Goal: Check status: Check status

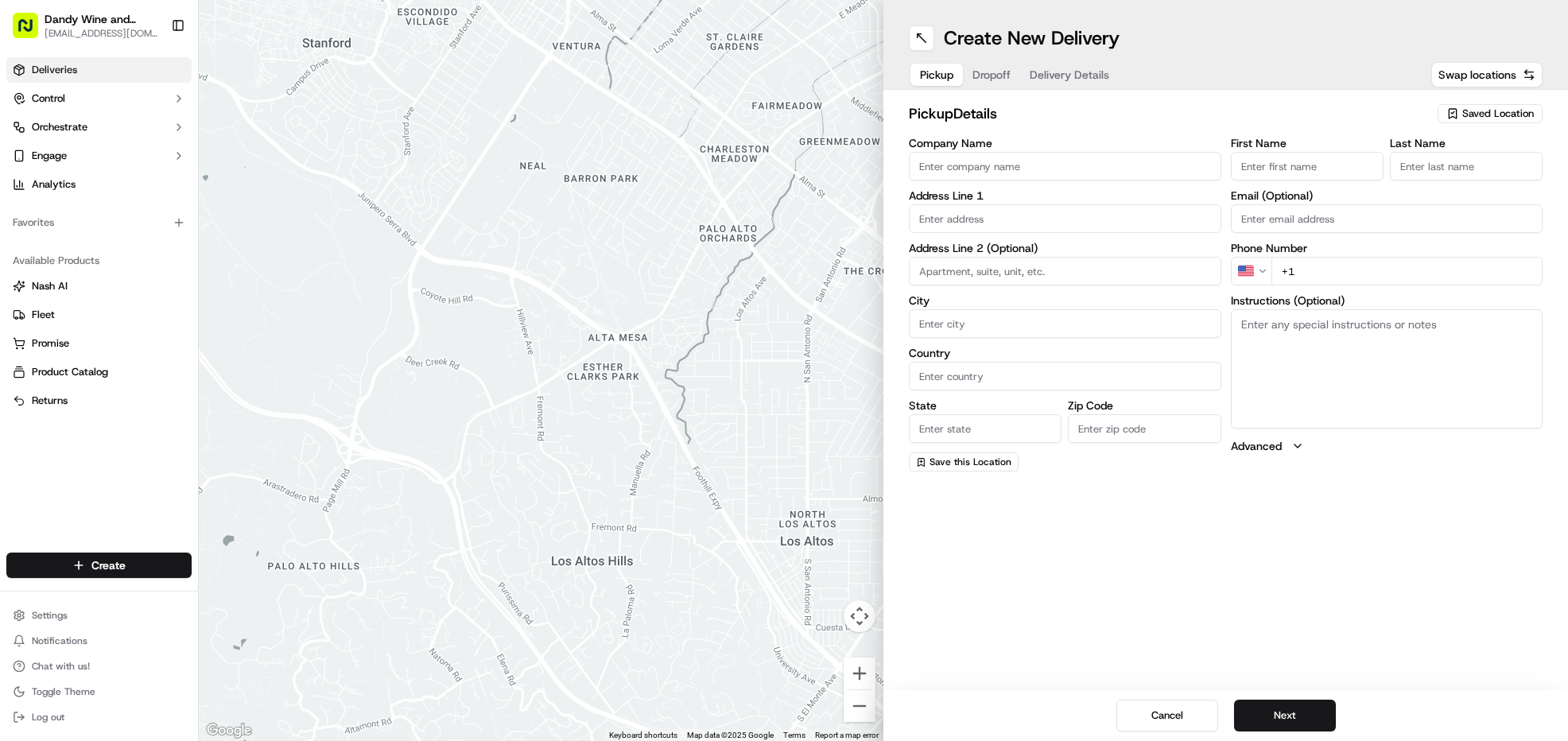
click at [144, 71] on link "Deliveries" at bounding box center [99, 70] width 185 height 25
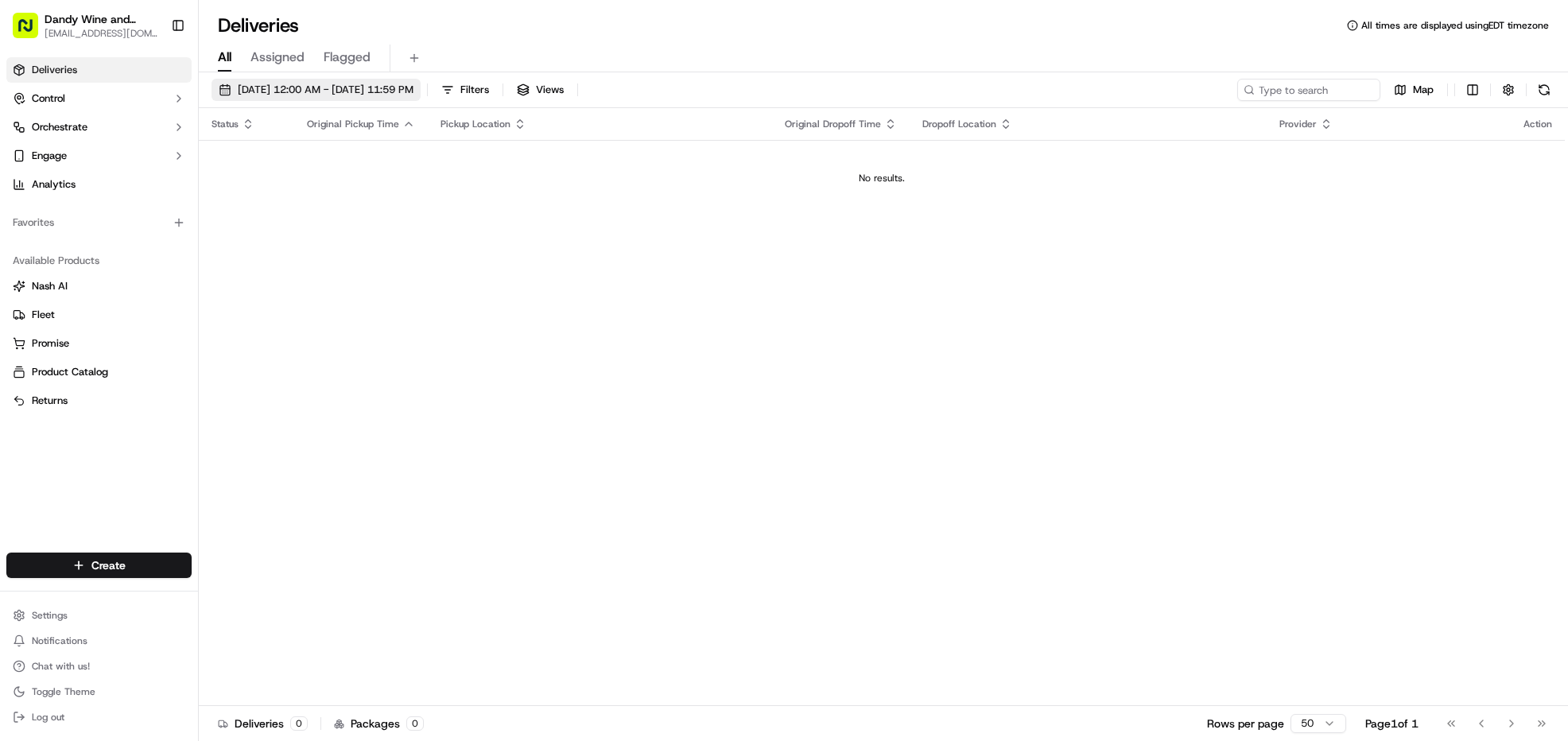
click at [331, 95] on span "[DATE] 12:00 AM - [DATE] 11:59 PM" at bounding box center [325, 90] width 175 height 15
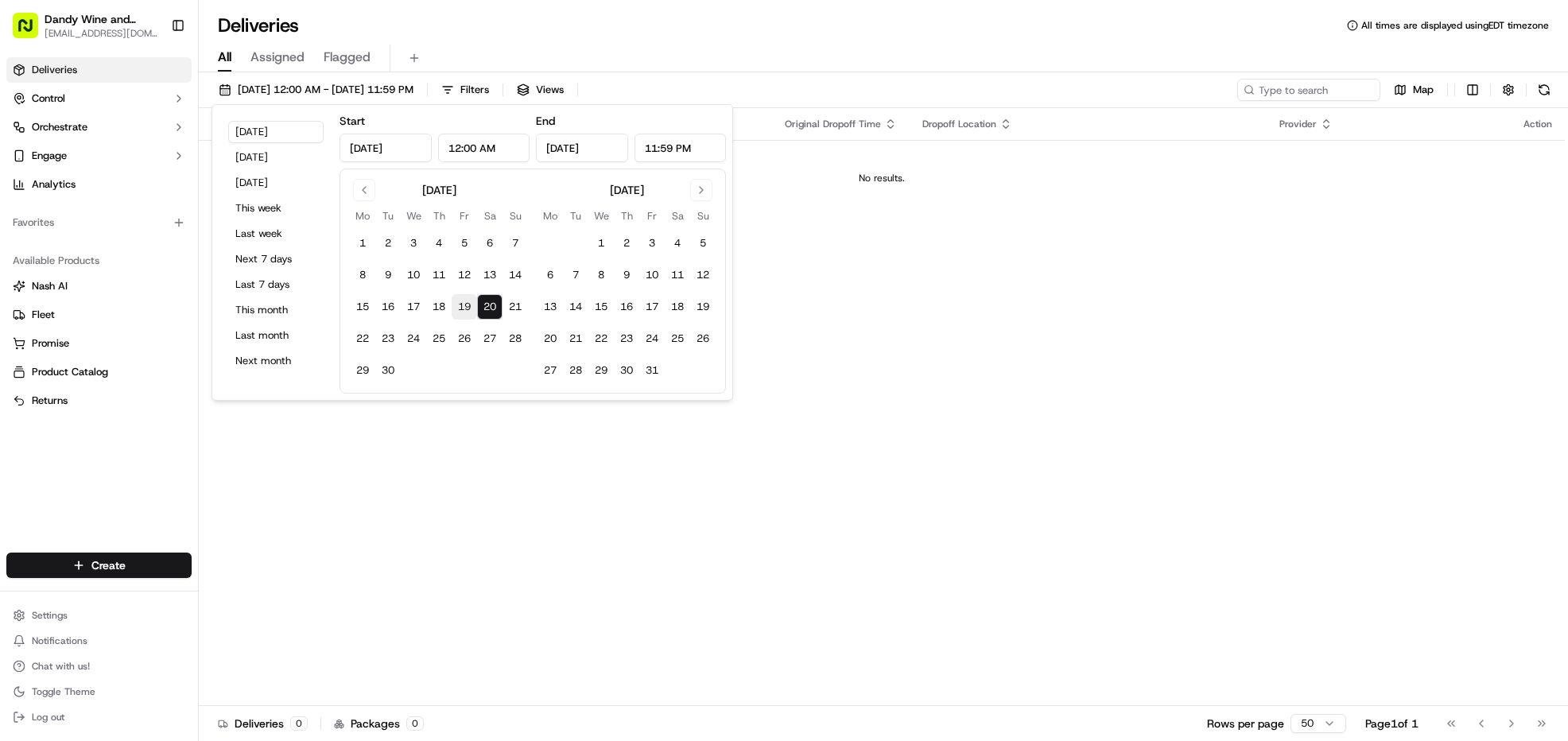
click at [459, 303] on button "19" at bounding box center [464, 307] width 25 height 25
type input "[DATE]"
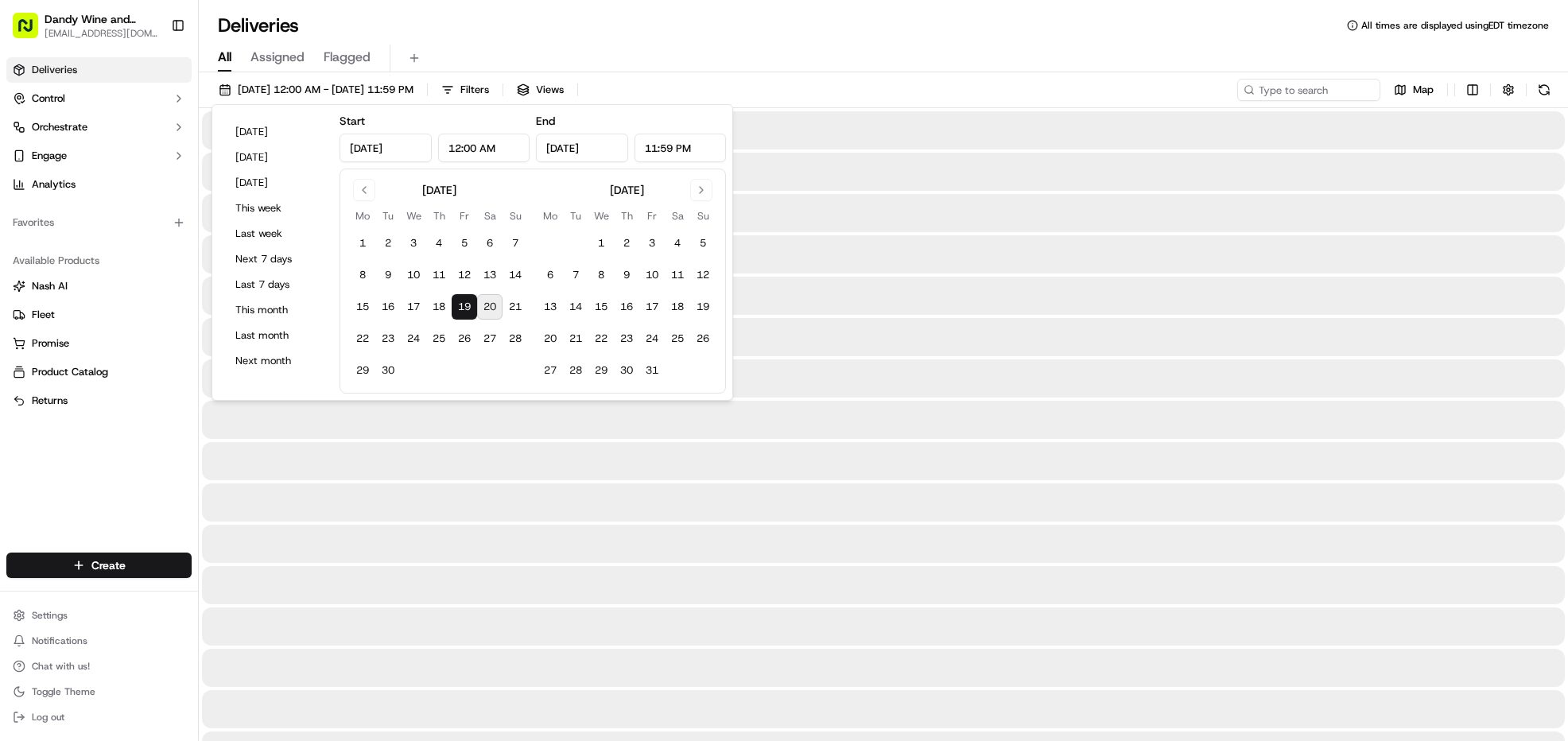
click at [459, 303] on button "19" at bounding box center [464, 307] width 25 height 25
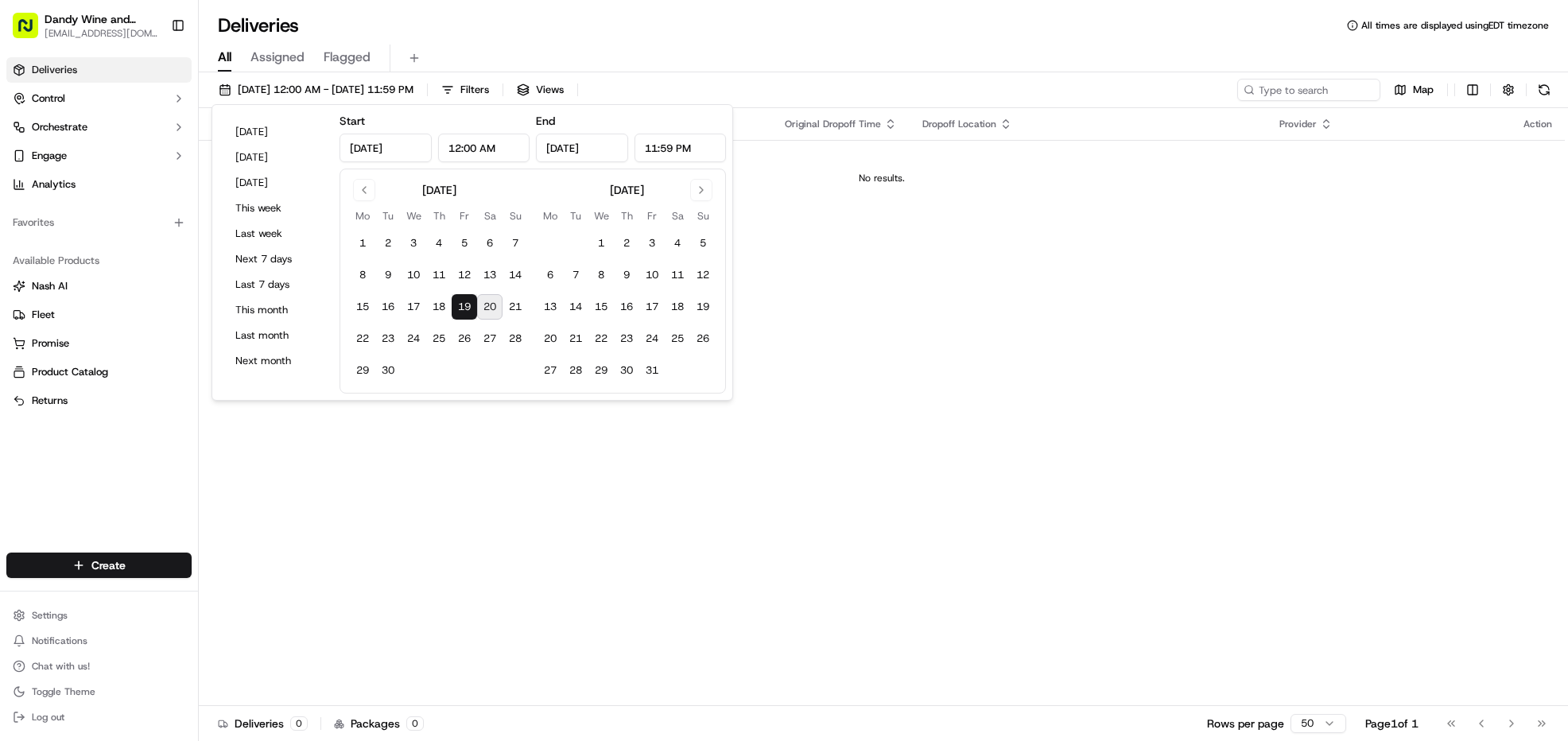
click at [872, 218] on div "Status Original Pickup Time Pickup Location Original Dropoff Time Dropoff Locat…" at bounding box center [882, 408] width 1366 height 599
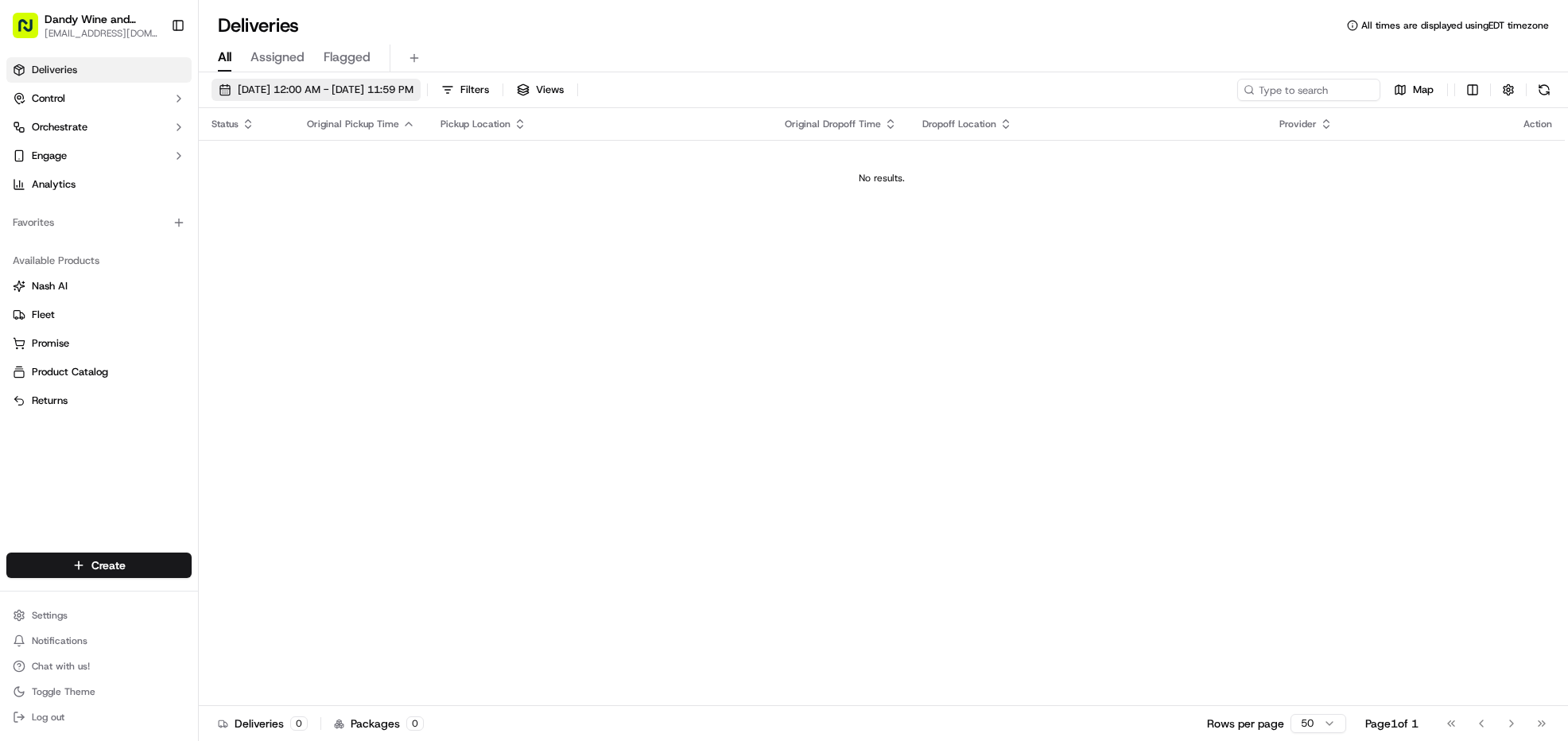
click at [309, 90] on span "[DATE] 12:00 AM - [DATE] 11:59 PM" at bounding box center [325, 90] width 175 height 15
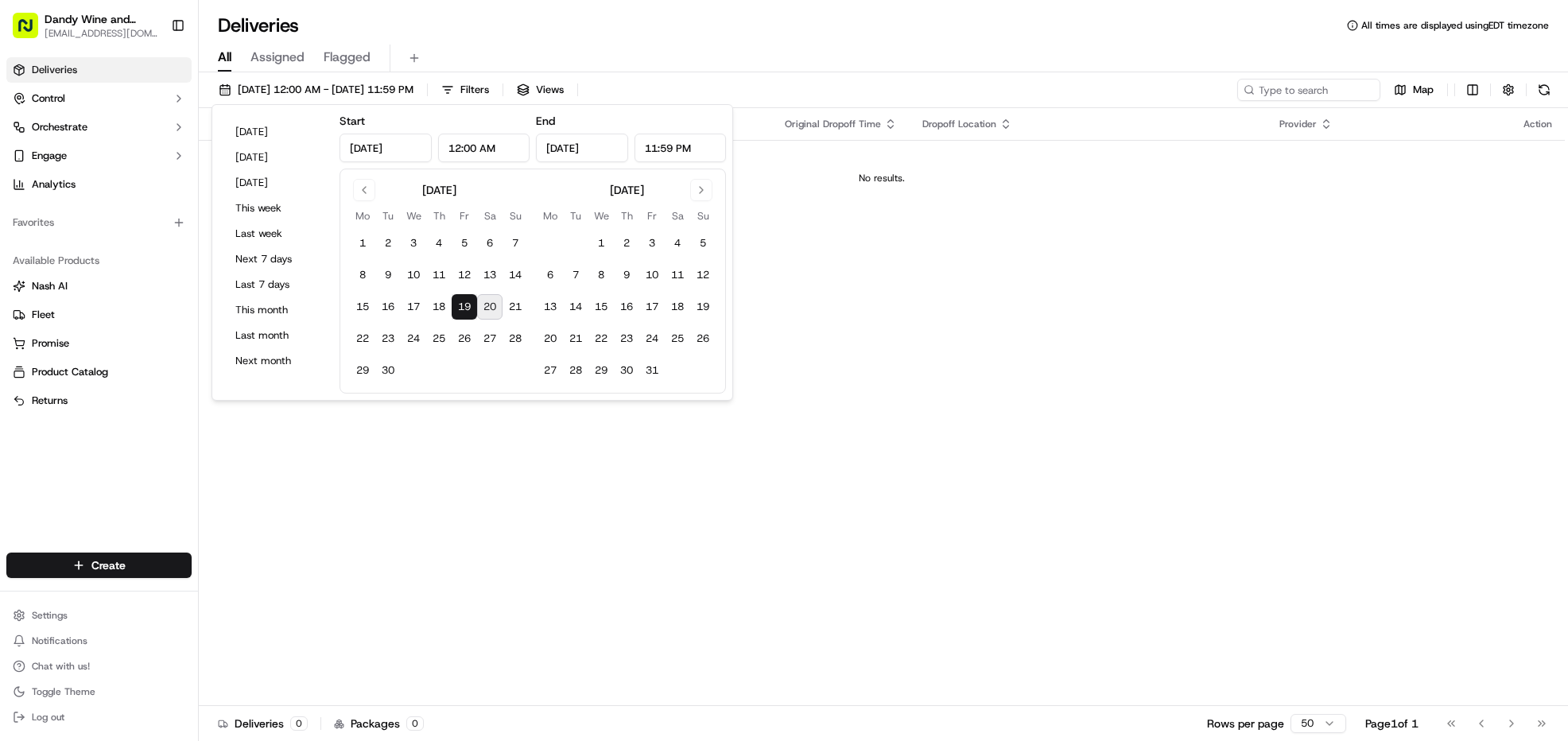
click at [466, 309] on button "19" at bounding box center [464, 307] width 25 height 25
click at [439, 301] on button "18" at bounding box center [439, 307] width 25 height 25
type input "[DATE]"
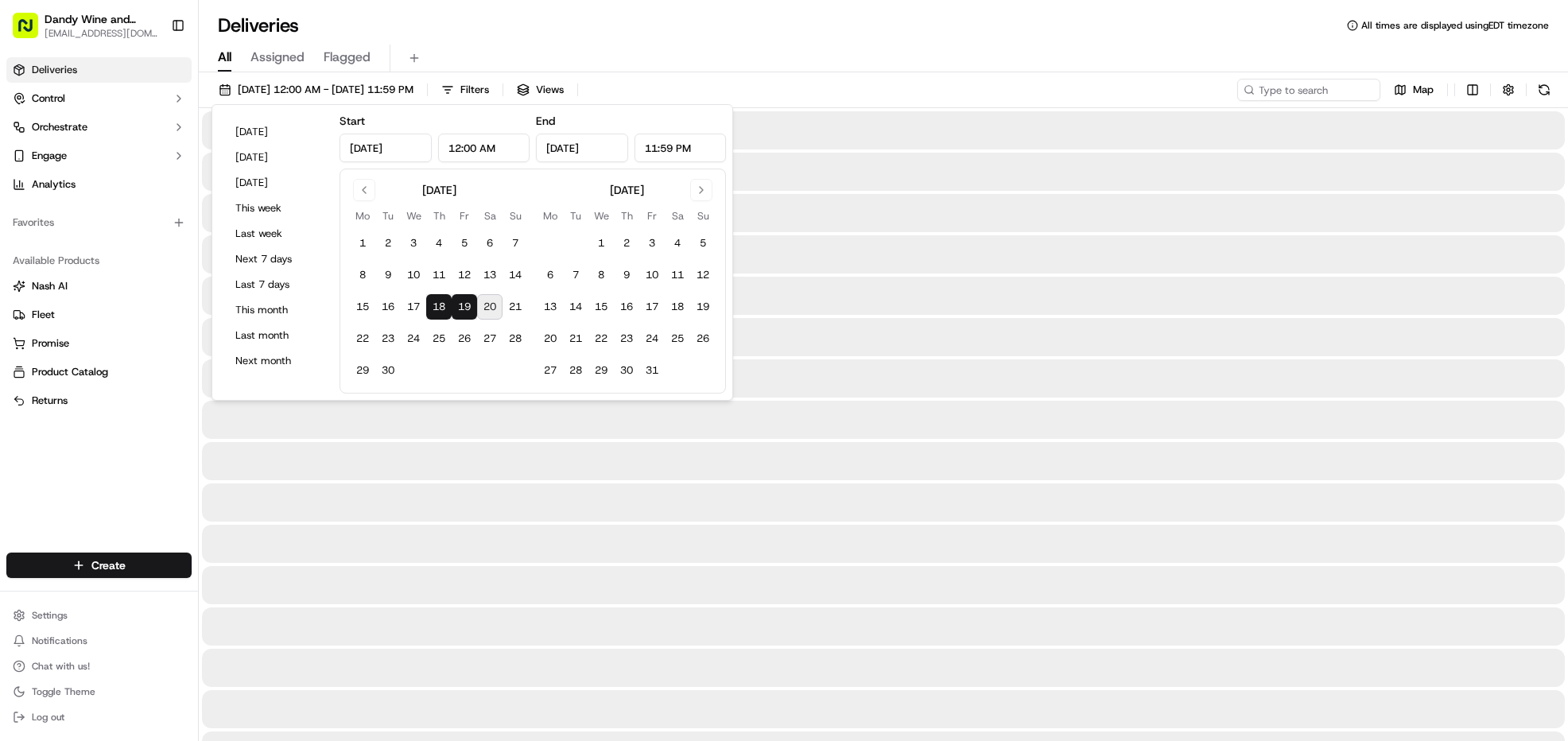
click at [439, 301] on button "18" at bounding box center [439, 307] width 25 height 25
type input "[DATE]"
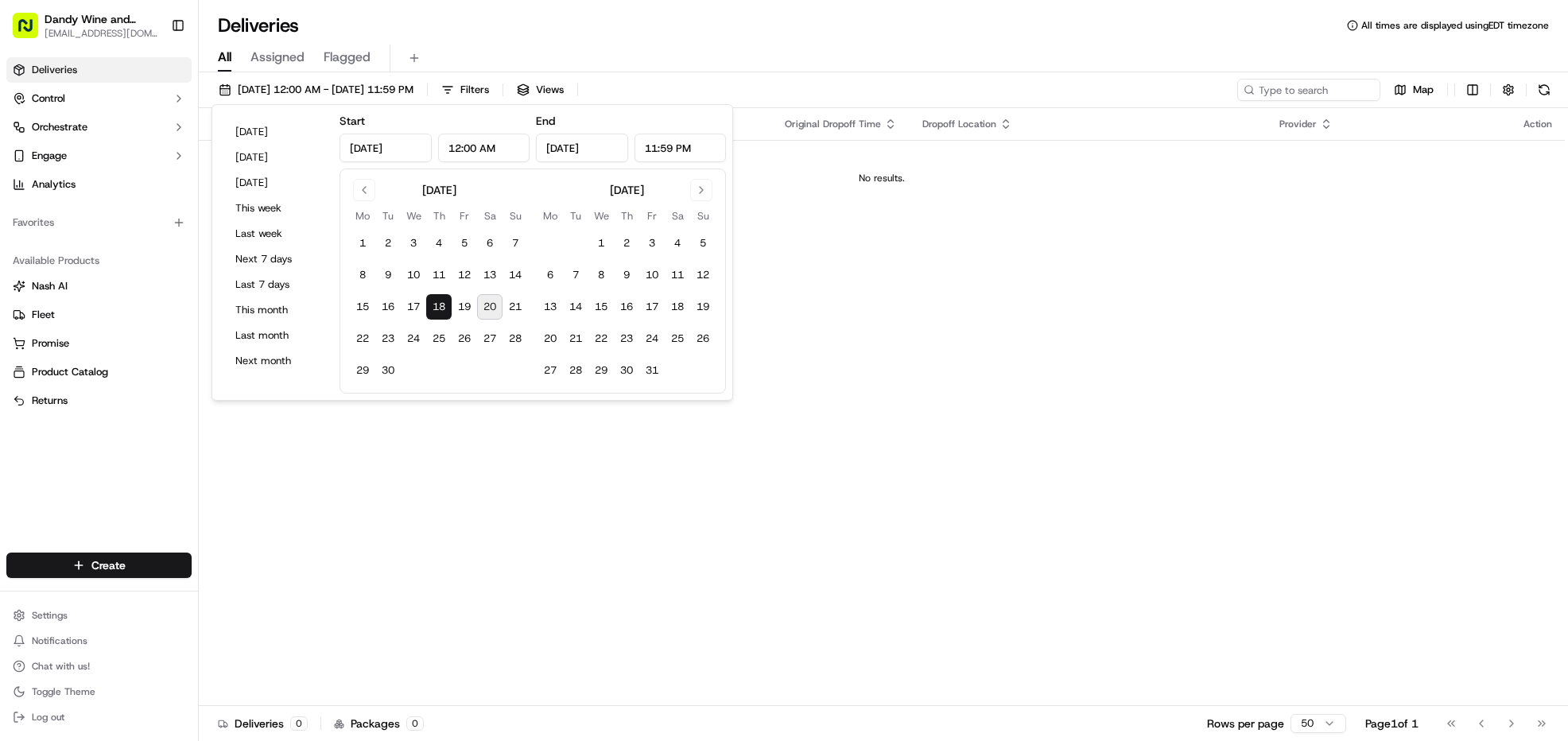
click at [894, 254] on div "Status Original Pickup Time Pickup Location Original Dropoff Time Dropoff Locat…" at bounding box center [882, 408] width 1366 height 599
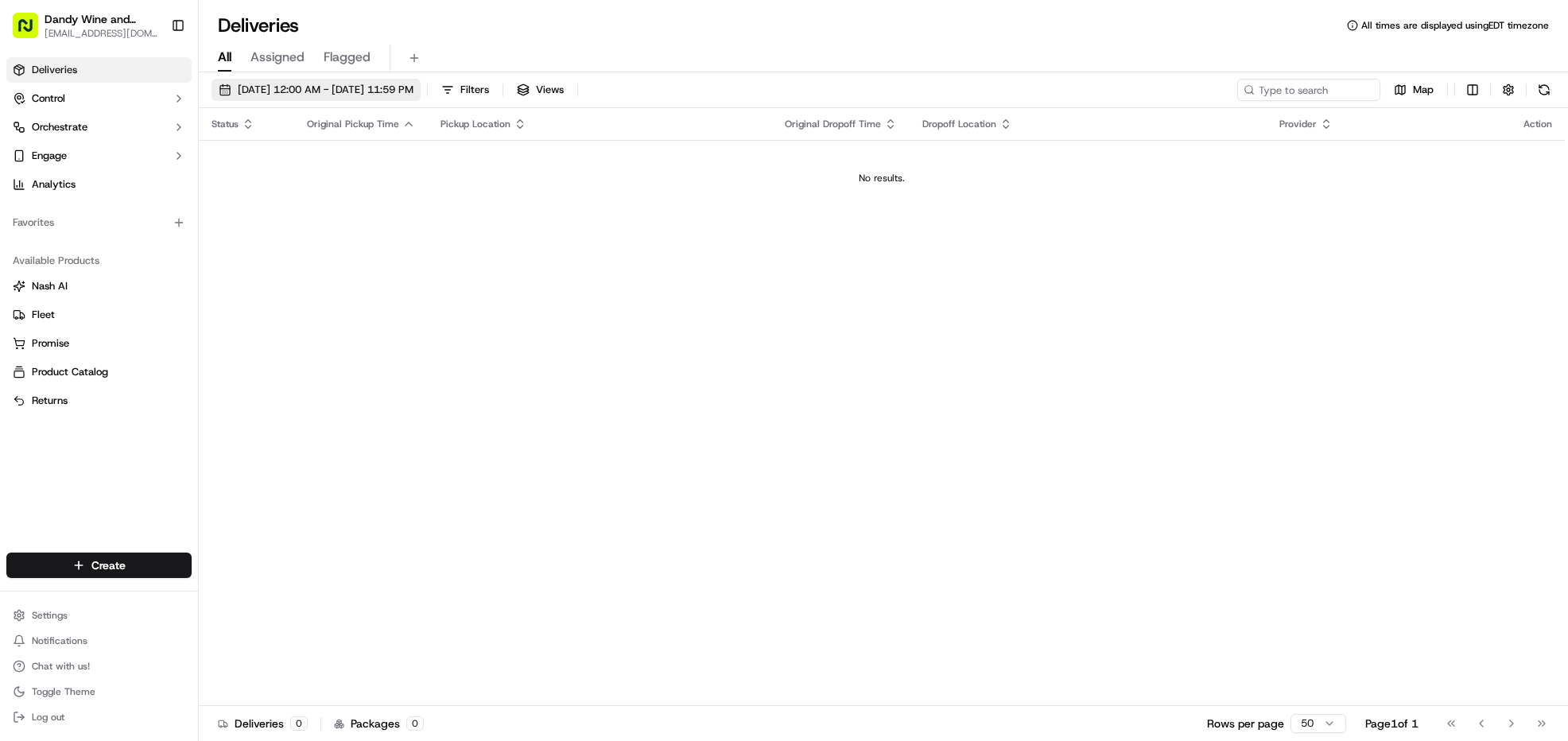
click at [322, 84] on span "[DATE] 12:00 AM - [DATE] 11:59 PM" at bounding box center [325, 90] width 175 height 15
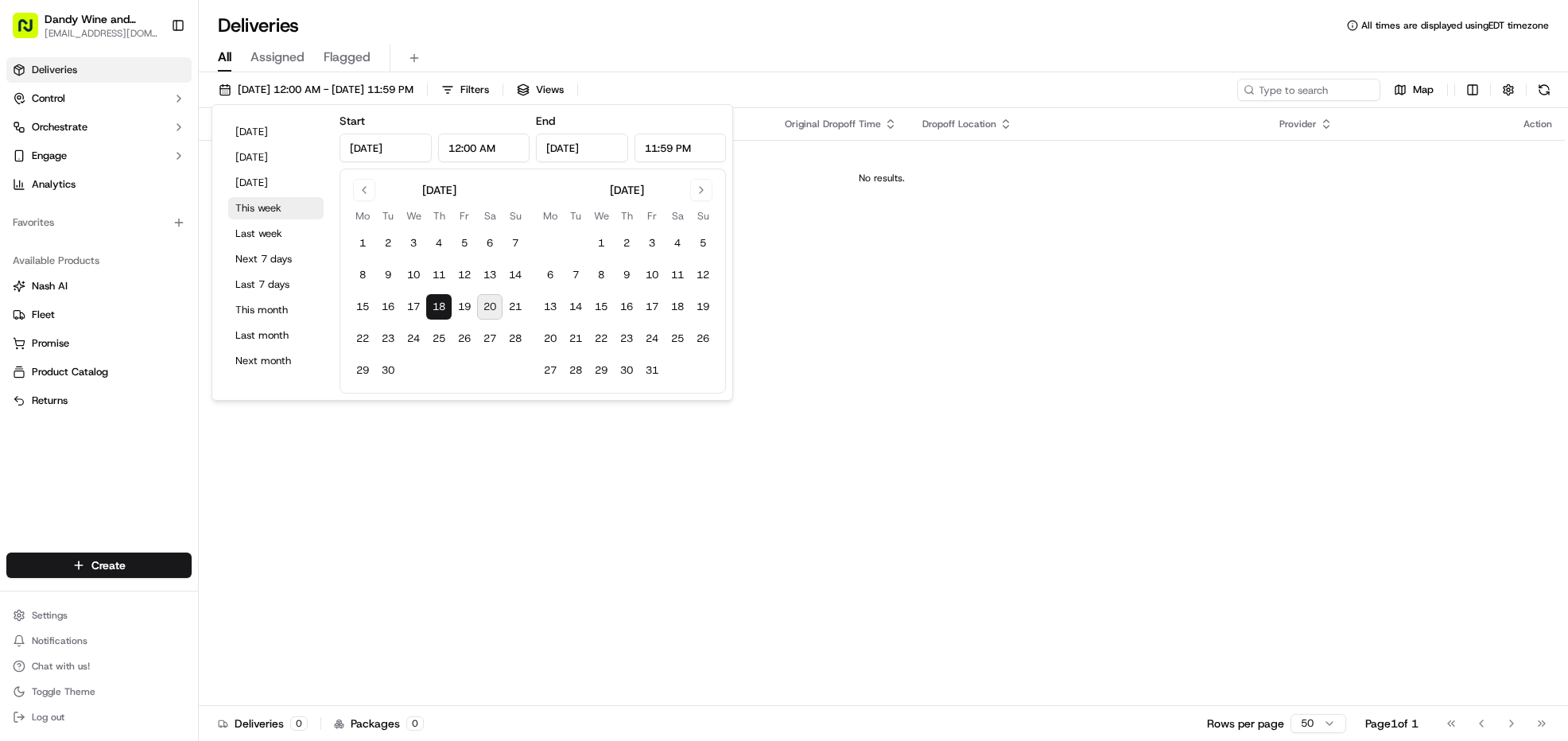
click at [278, 212] on button "This week" at bounding box center [276, 208] width 96 height 22
type input "[DATE]"
click at [863, 213] on td "No results." at bounding box center [882, 178] width 1366 height 76
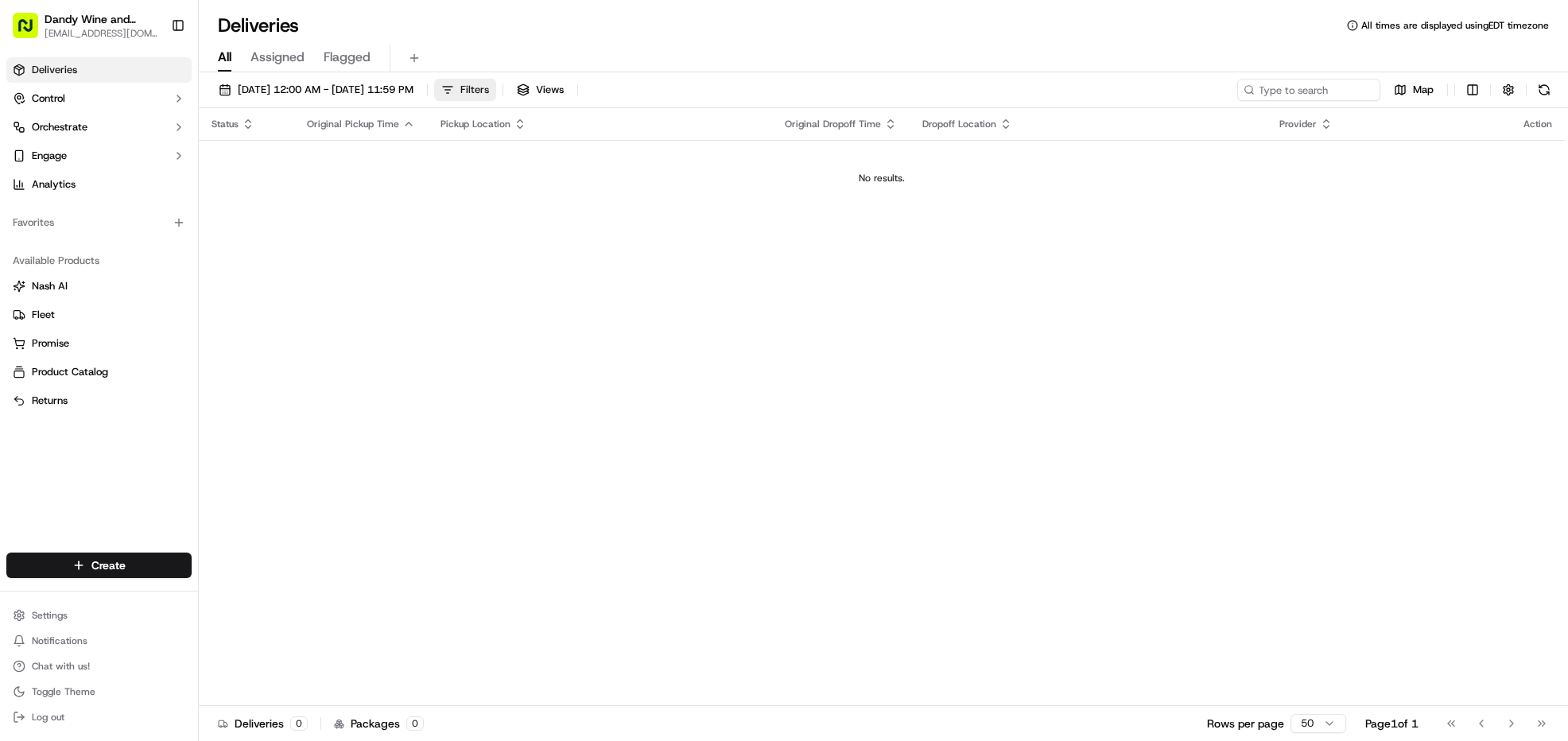
click at [489, 95] on span "Filters" at bounding box center [474, 90] width 28 height 15
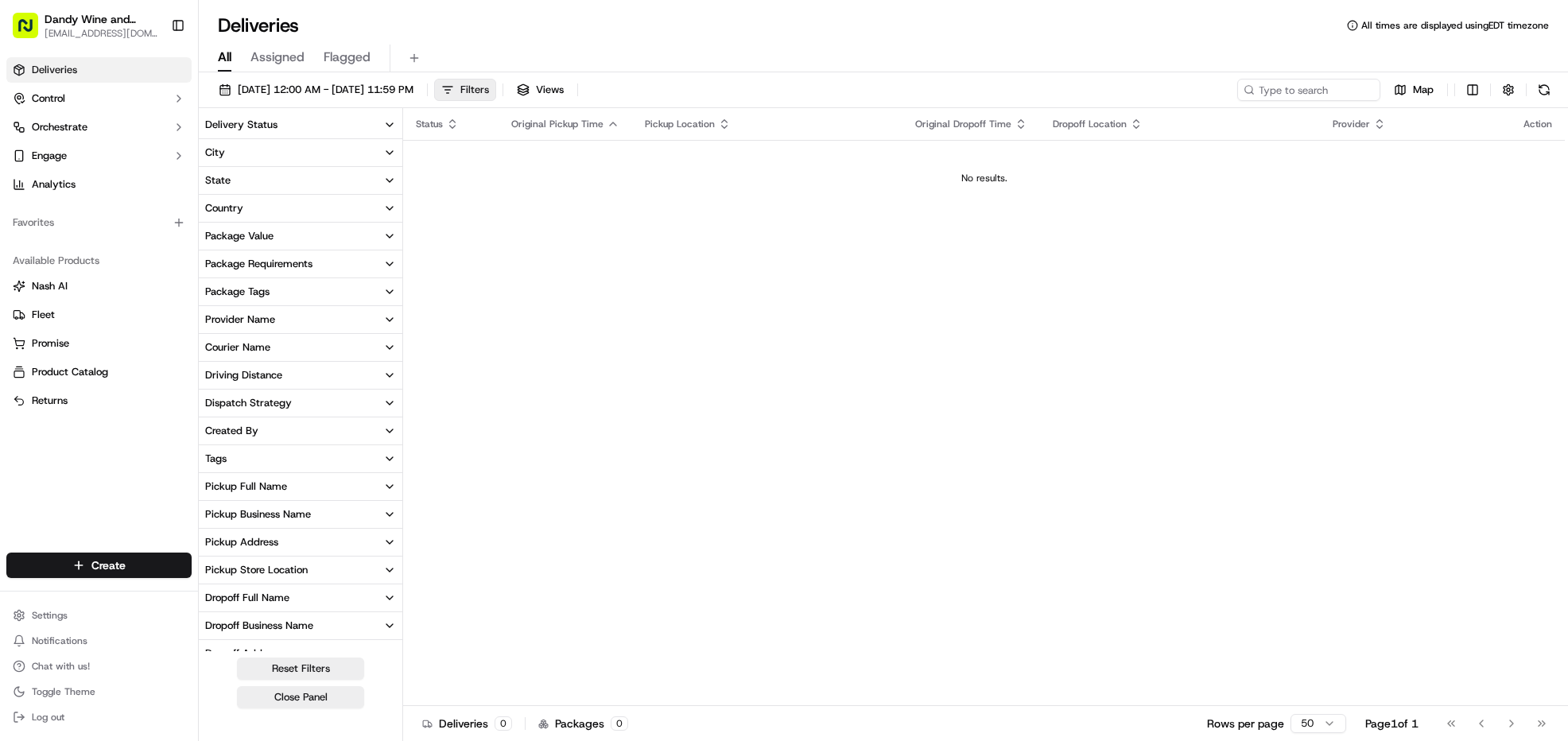
click at [489, 95] on span "Filters" at bounding box center [474, 90] width 28 height 15
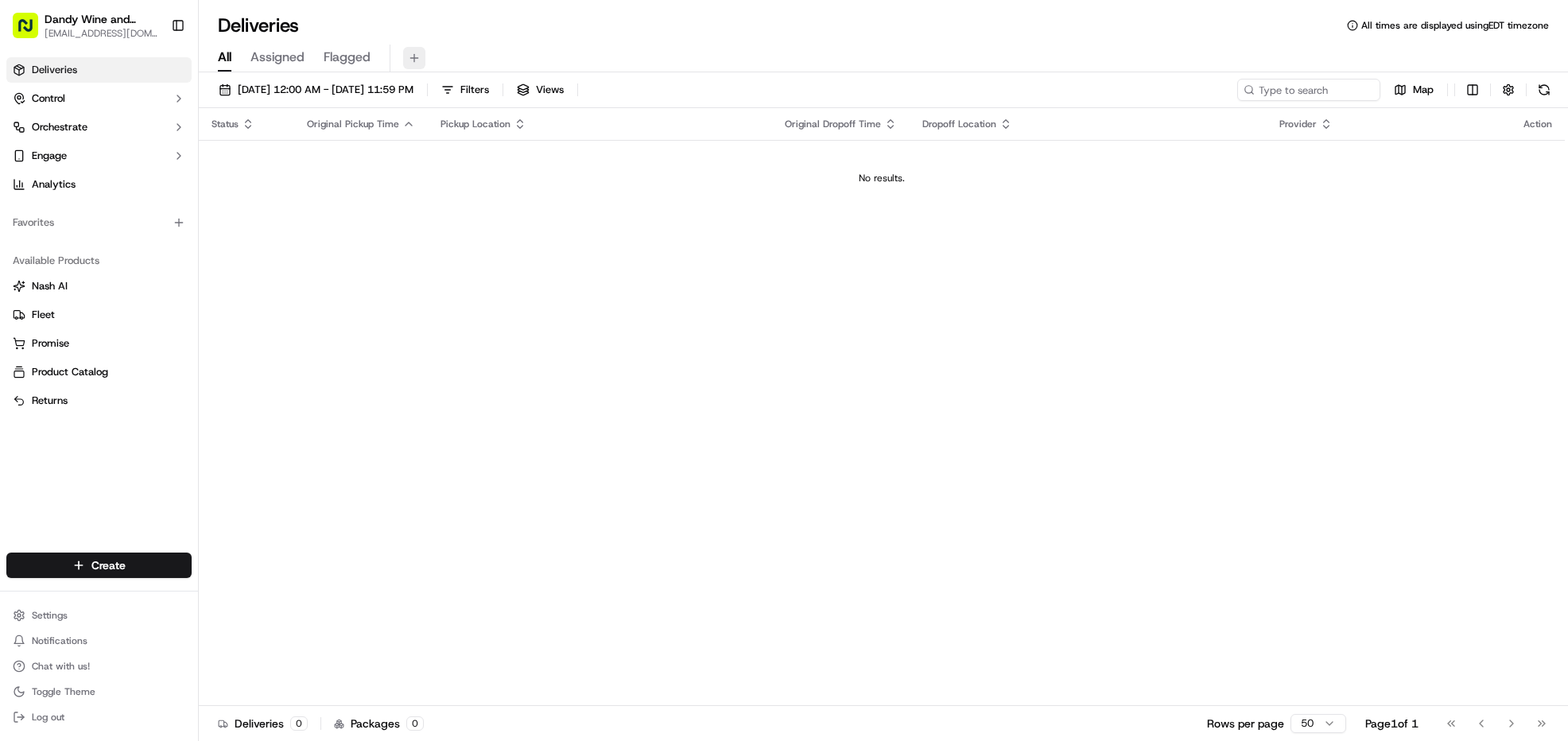
click at [415, 58] on button at bounding box center [414, 58] width 22 height 22
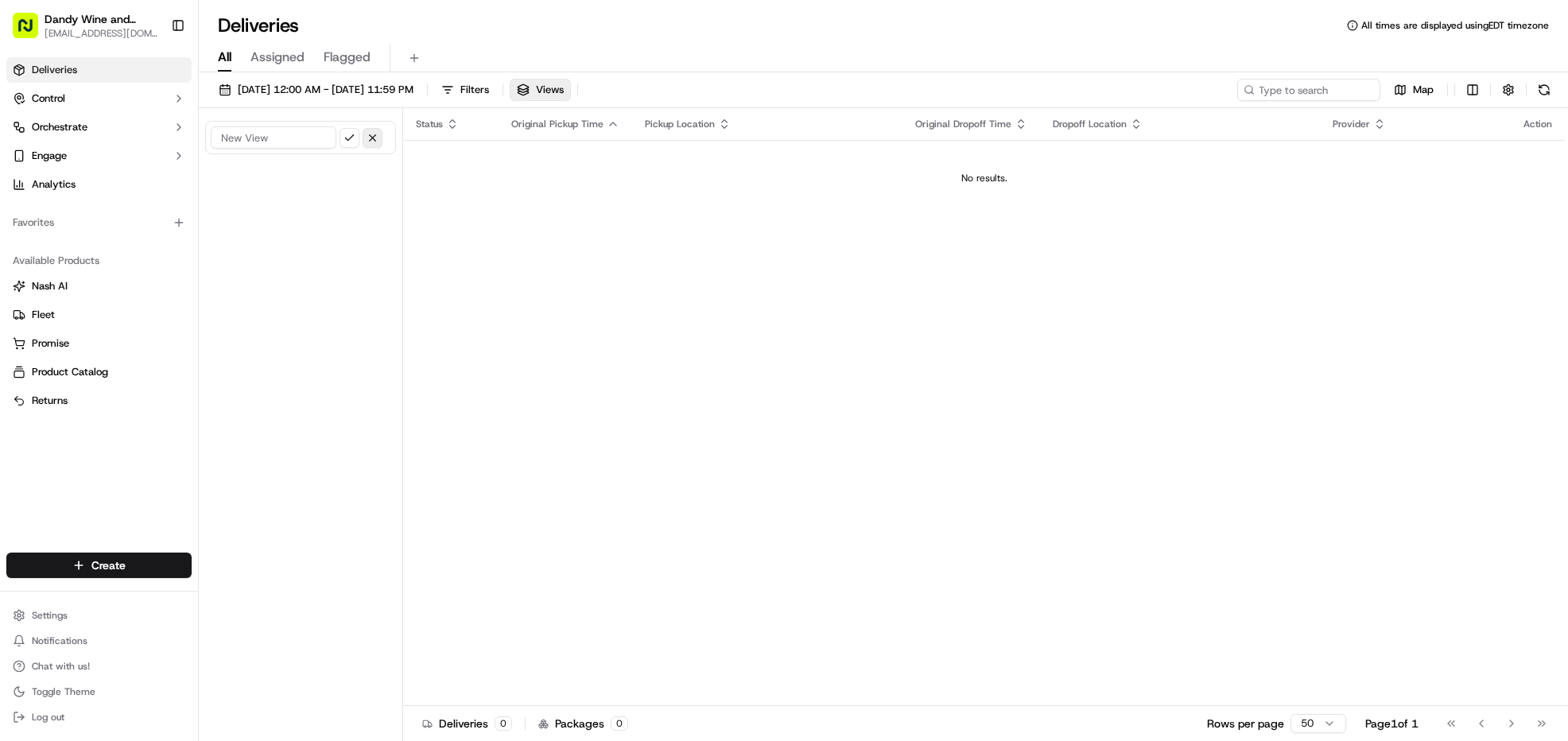
click at [377, 144] on button "button" at bounding box center [372, 137] width 19 height 20
click at [374, 211] on div "Add New View" at bounding box center [301, 426] width 205 height 637
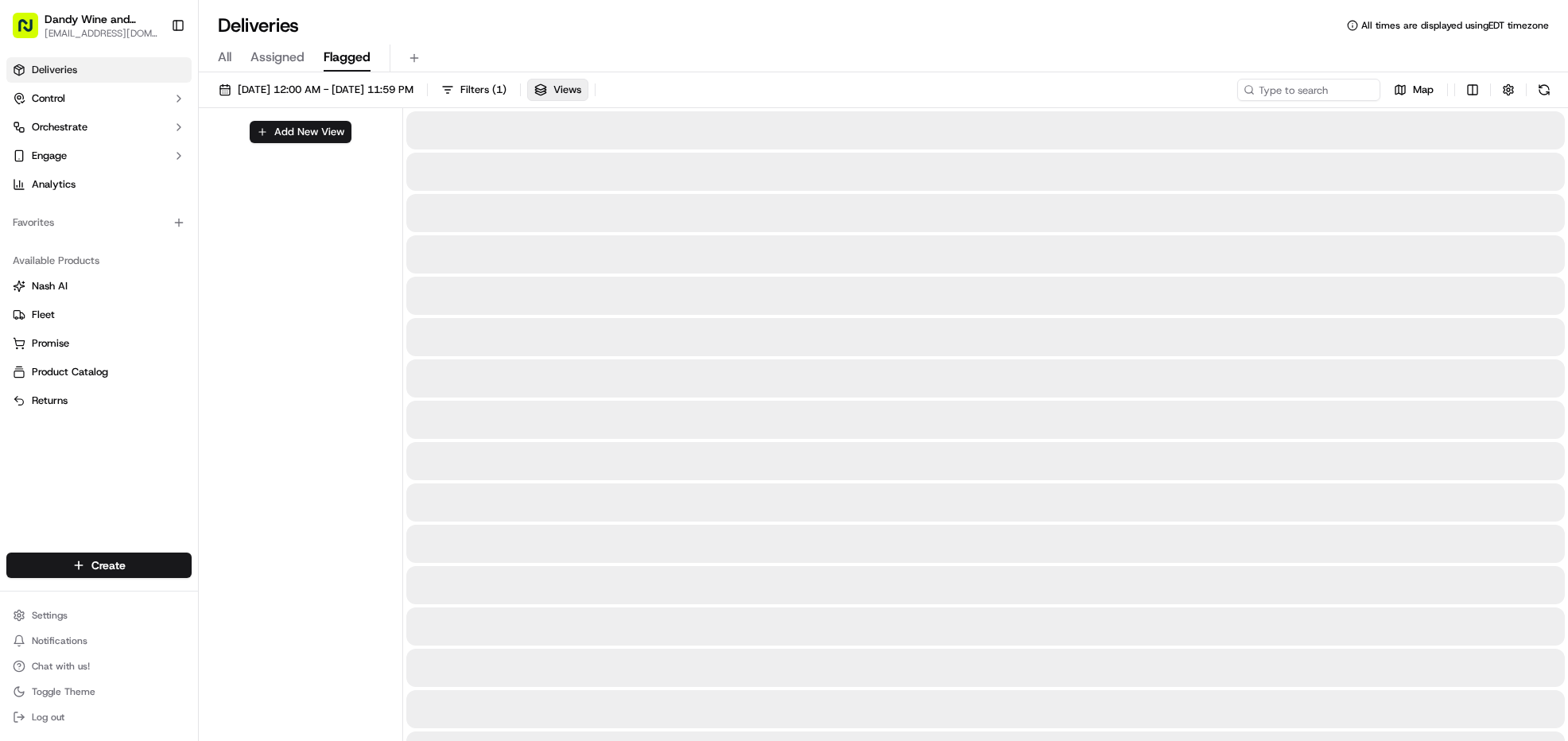
click at [353, 62] on span "Flagged" at bounding box center [347, 58] width 47 height 20
click at [280, 64] on span "Assigned" at bounding box center [277, 58] width 54 height 20
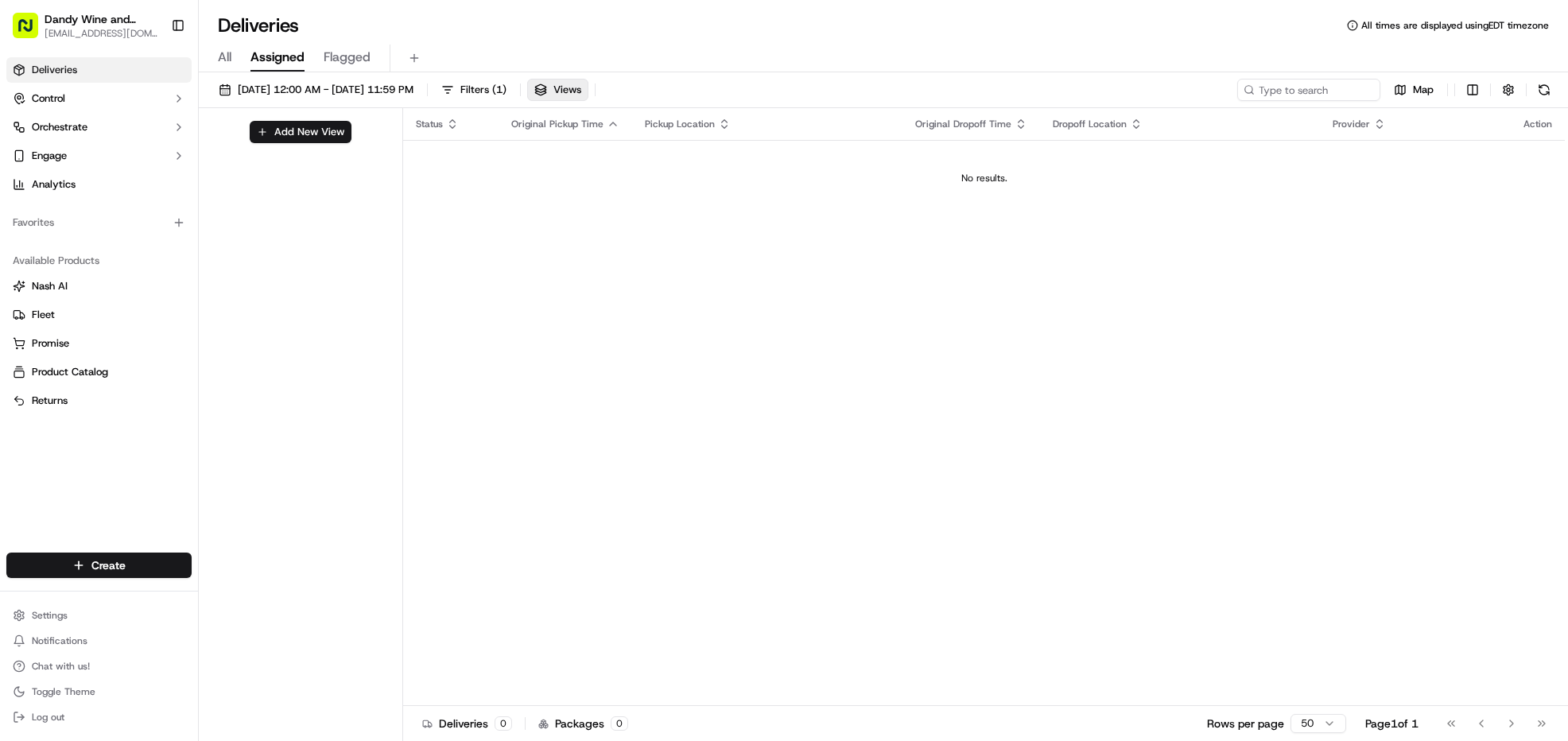
click at [238, 64] on div "All Assigned Flagged" at bounding box center [883, 58] width 1369 height 28
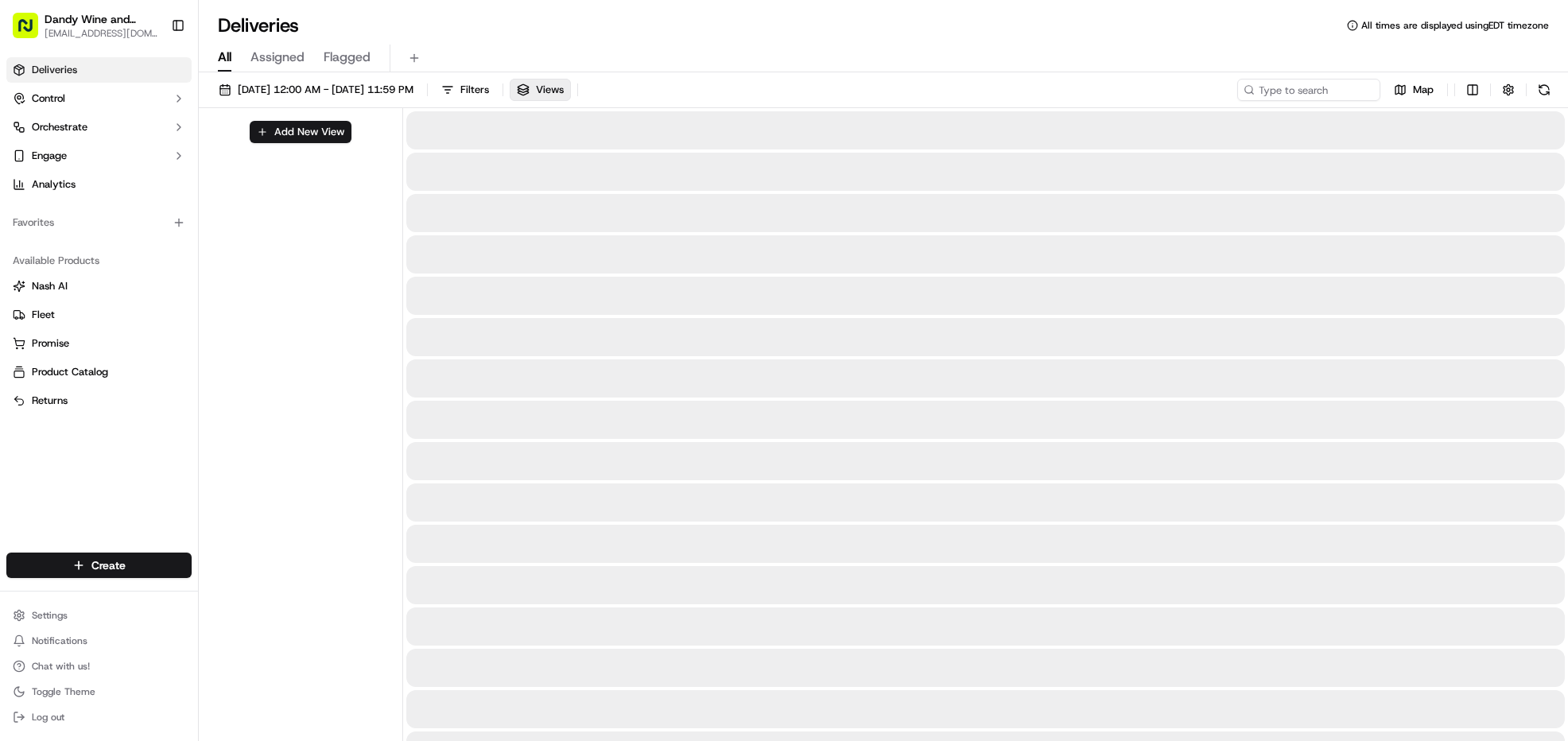
click at [231, 61] on span "All" at bounding box center [225, 58] width 14 height 20
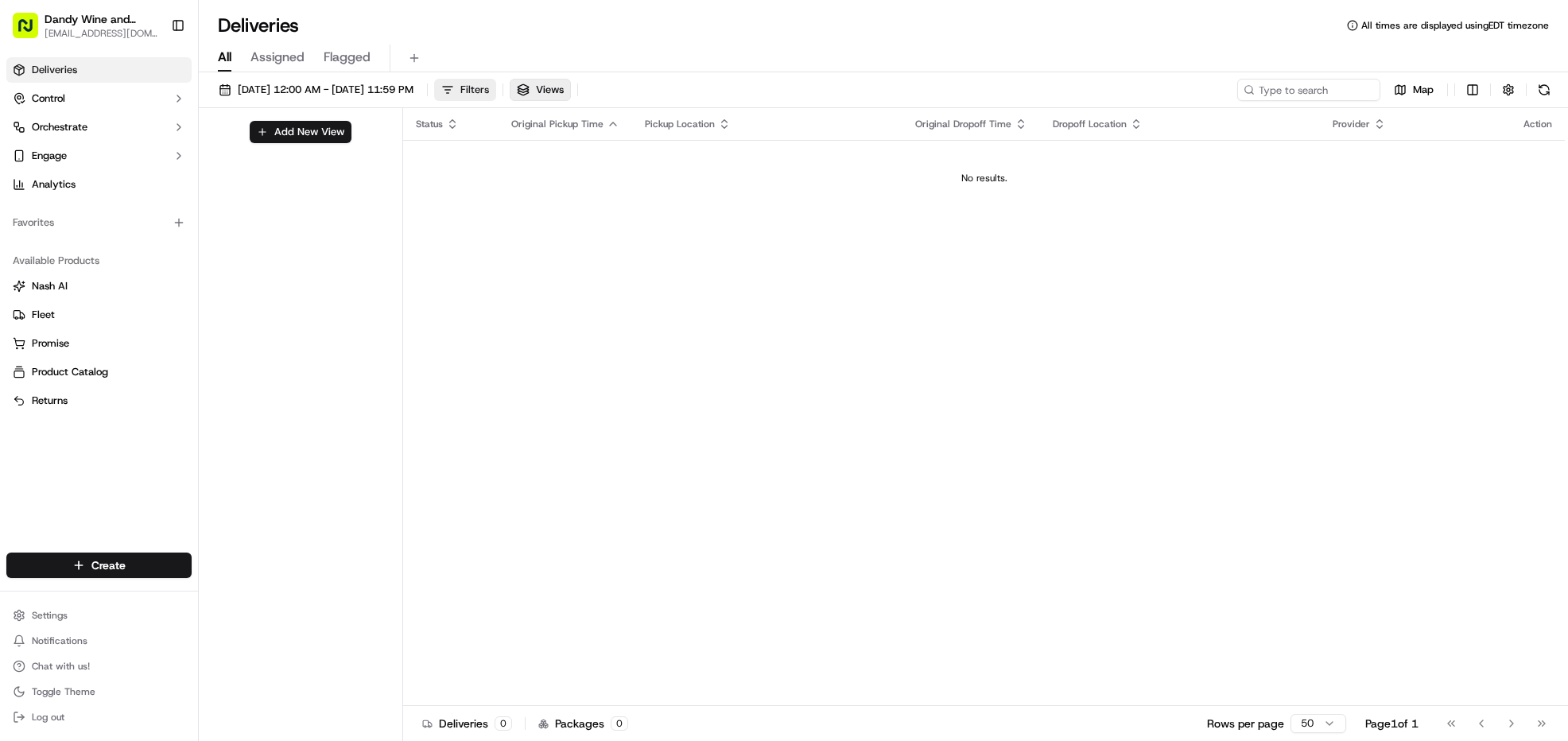
click at [489, 94] on span "Filters" at bounding box center [474, 90] width 28 height 15
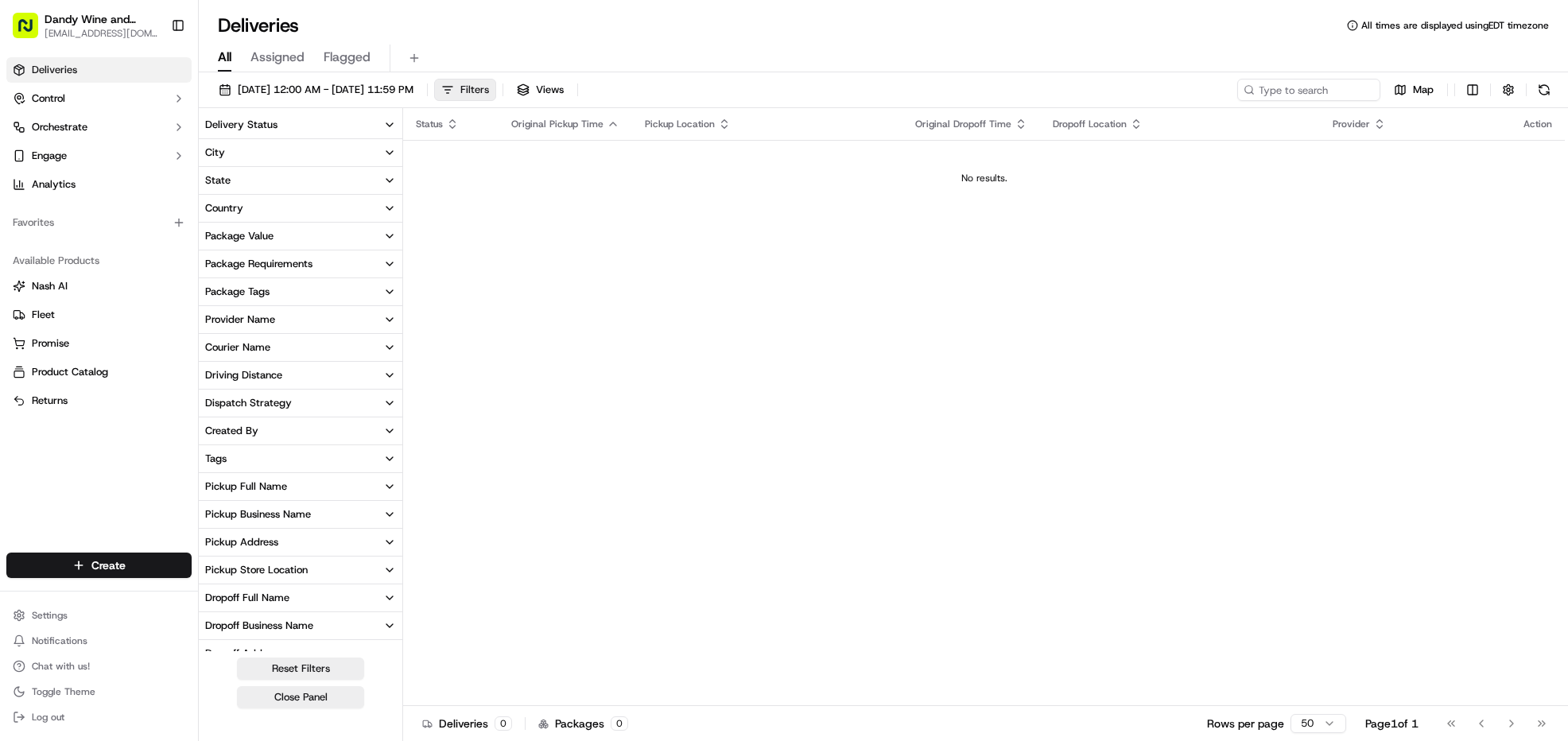
click at [496, 90] on button "Filters" at bounding box center [465, 90] width 62 height 22
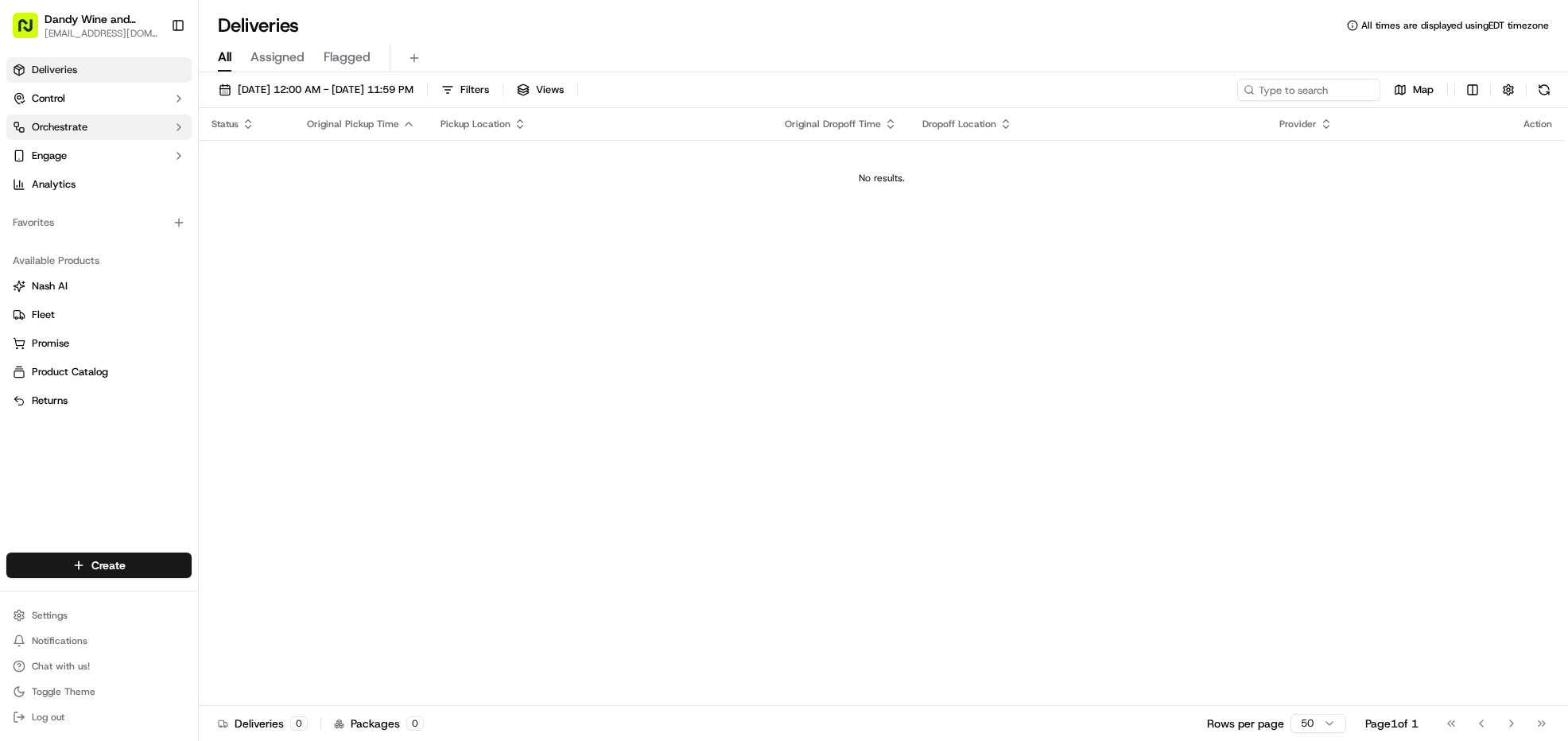
click at [123, 136] on button "Orchestrate" at bounding box center [99, 127] width 185 height 25
click at [132, 27] on span "Dandy Wine and Spirits" at bounding box center [101, 19] width 114 height 16
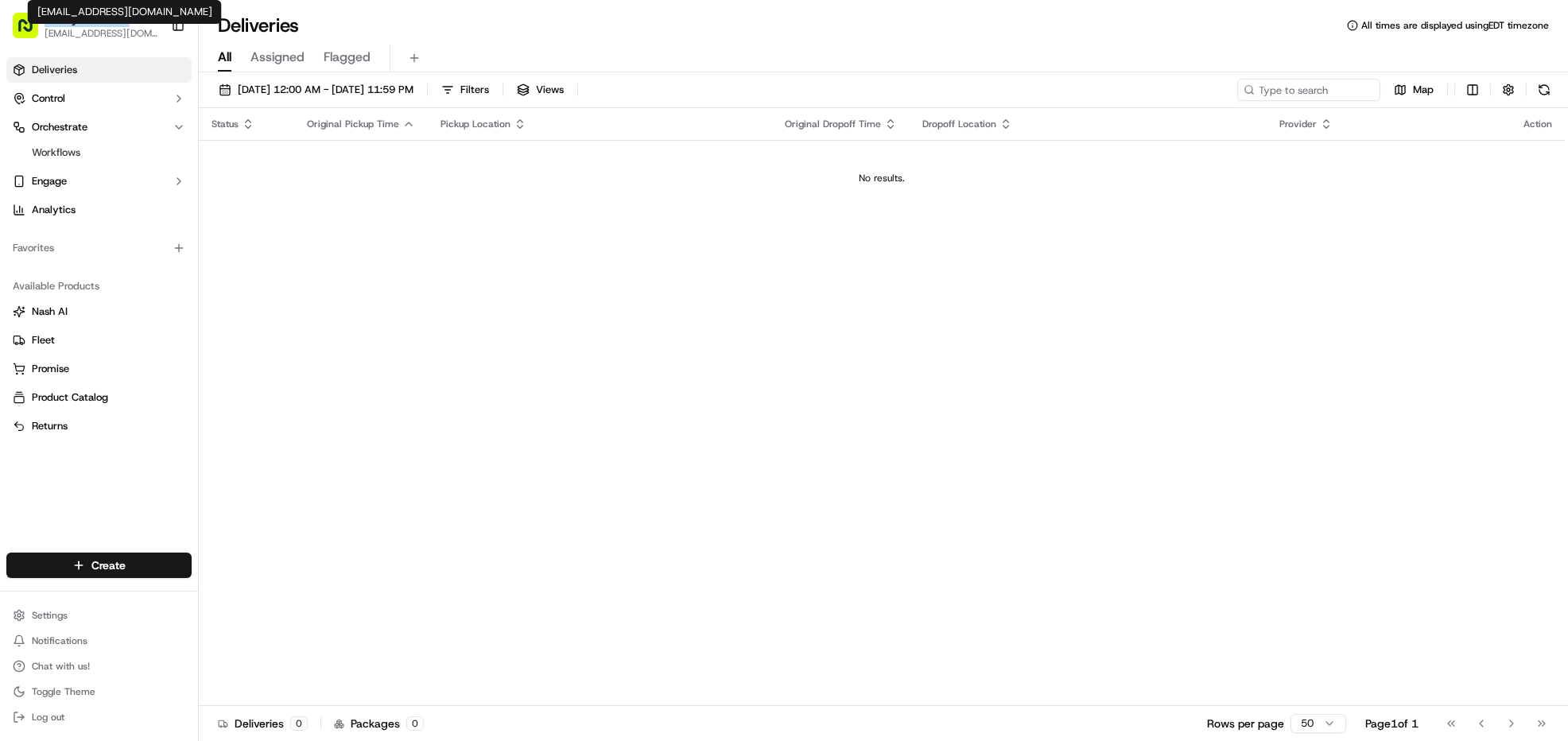
click at [28, 24] on rect "button" at bounding box center [25, 25] width 25 height 25
drag, startPoint x: 29, startPoint y: 29, endPoint x: 54, endPoint y: 28, distance: 25.0
click at [54, 28] on button "Dandy Wine and Spirits [EMAIL_ADDRESS][DOMAIN_NAME]" at bounding box center [86, 25] width 158 height 38
click at [179, 20] on button "Toggle Sidebar" at bounding box center [178, 25] width 27 height 27
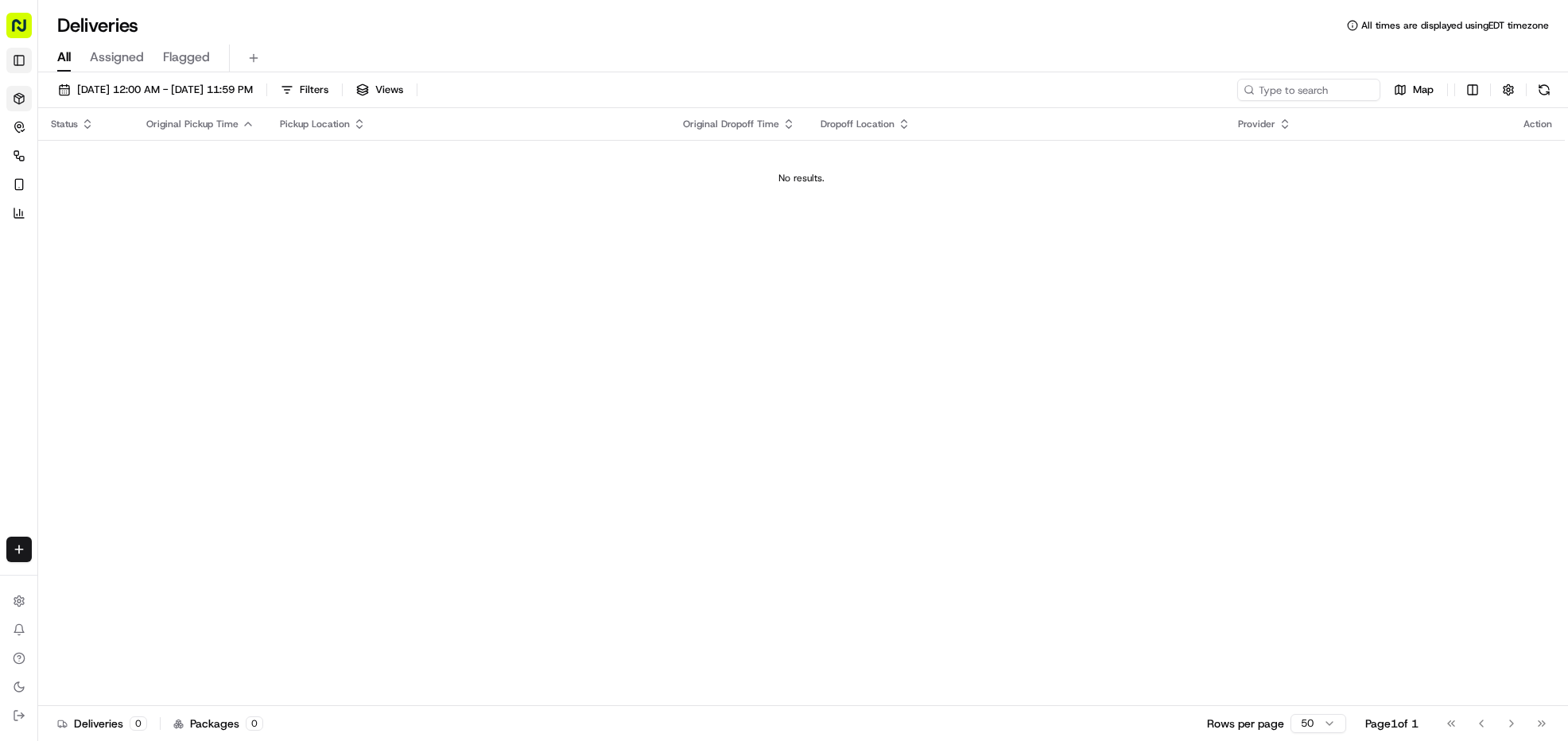
click at [16, 58] on button "Toggle Sidebar" at bounding box center [19, 60] width 25 height 25
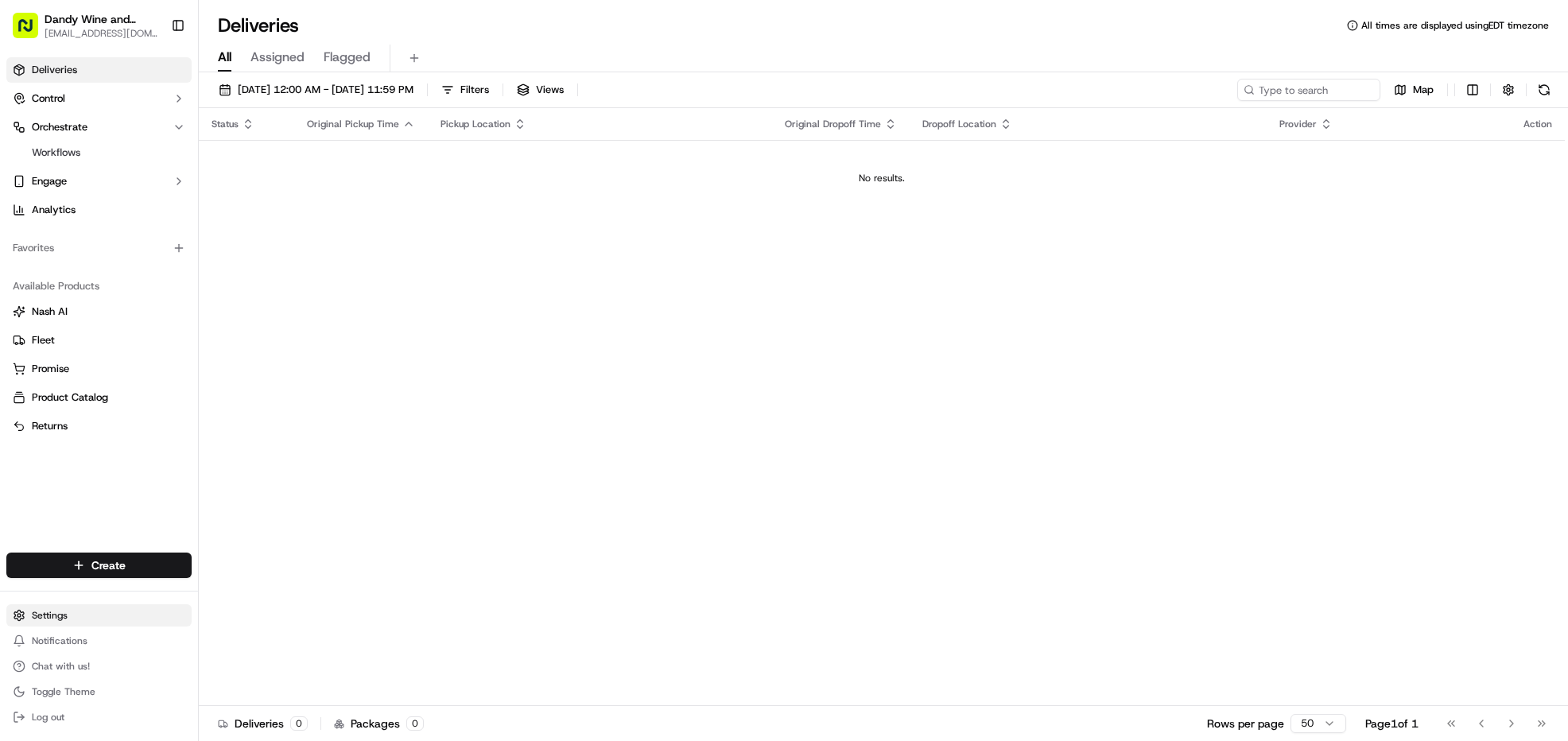
click at [115, 620] on html "Dandy Wine and Spirits [EMAIL_ADDRESS][DOMAIN_NAME] Toggle Sidebar Deliveries C…" at bounding box center [784, 370] width 1568 height 741
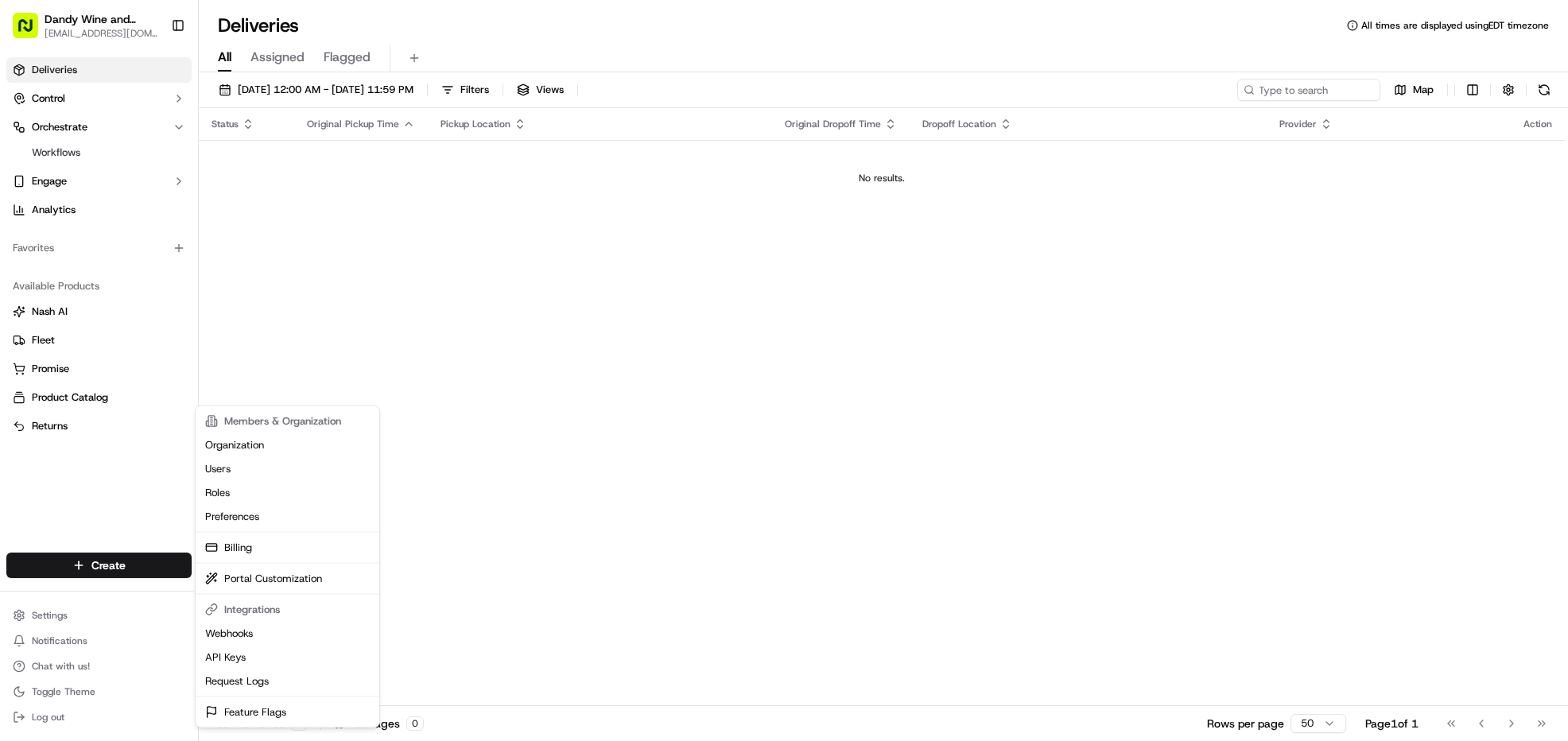
click at [143, 460] on html "Dandy Wine and Spirits [EMAIL_ADDRESS][DOMAIN_NAME] Toggle Sidebar Deliveries C…" at bounding box center [784, 370] width 1568 height 741
